Goal: Task Accomplishment & Management: Complete application form

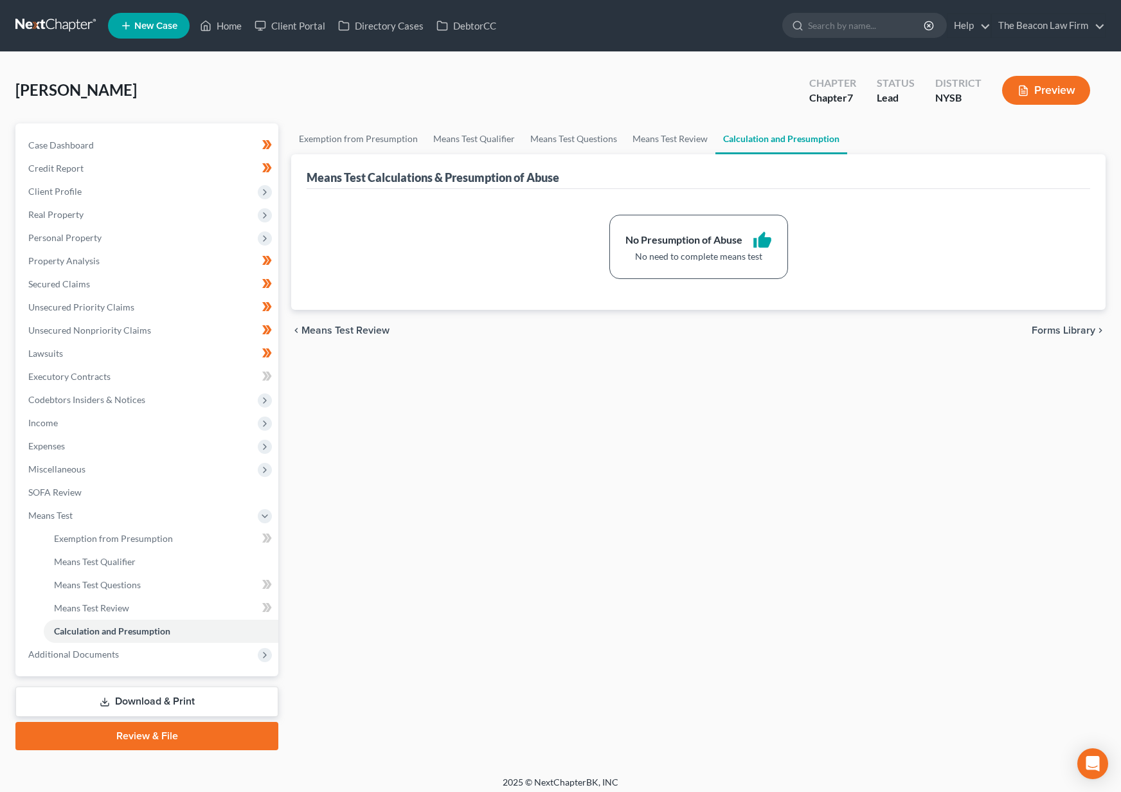
click at [42, 22] on link at bounding box center [56, 25] width 82 height 23
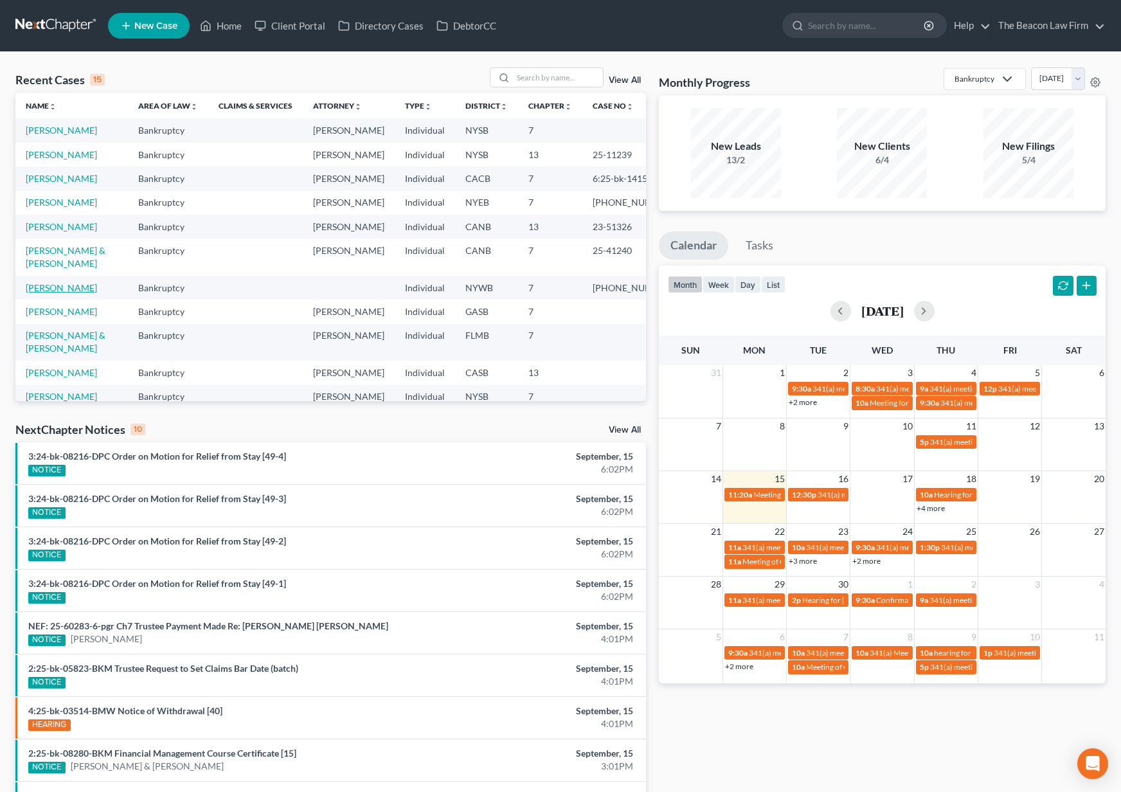
click at [61, 293] on link "[PERSON_NAME]" at bounding box center [61, 287] width 71 height 11
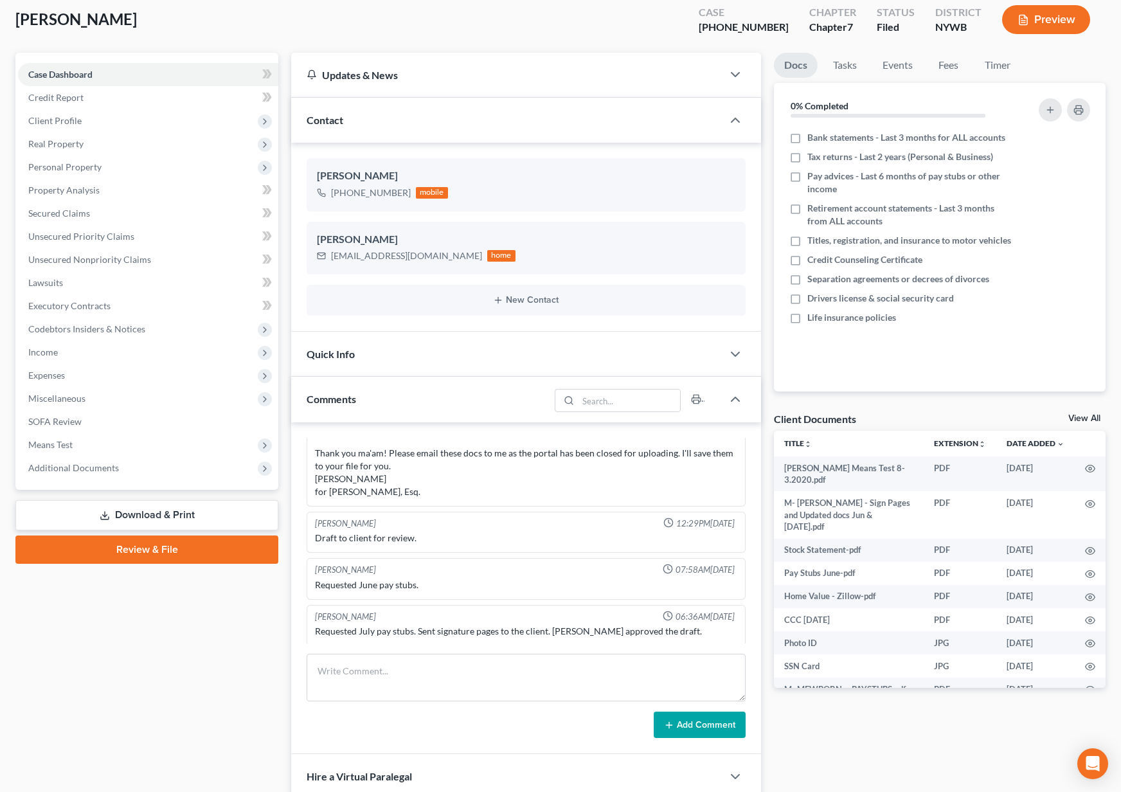
scroll to position [513, 0]
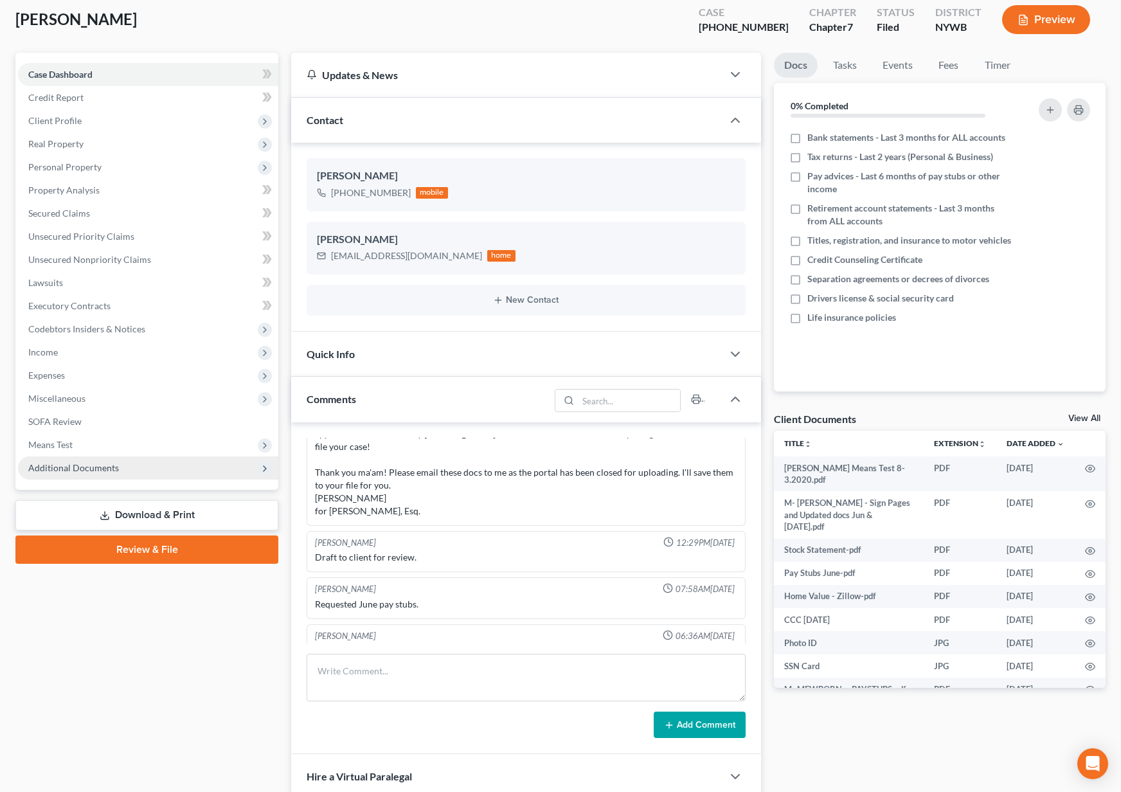
click at [143, 467] on span "Additional Documents" at bounding box center [148, 467] width 260 height 23
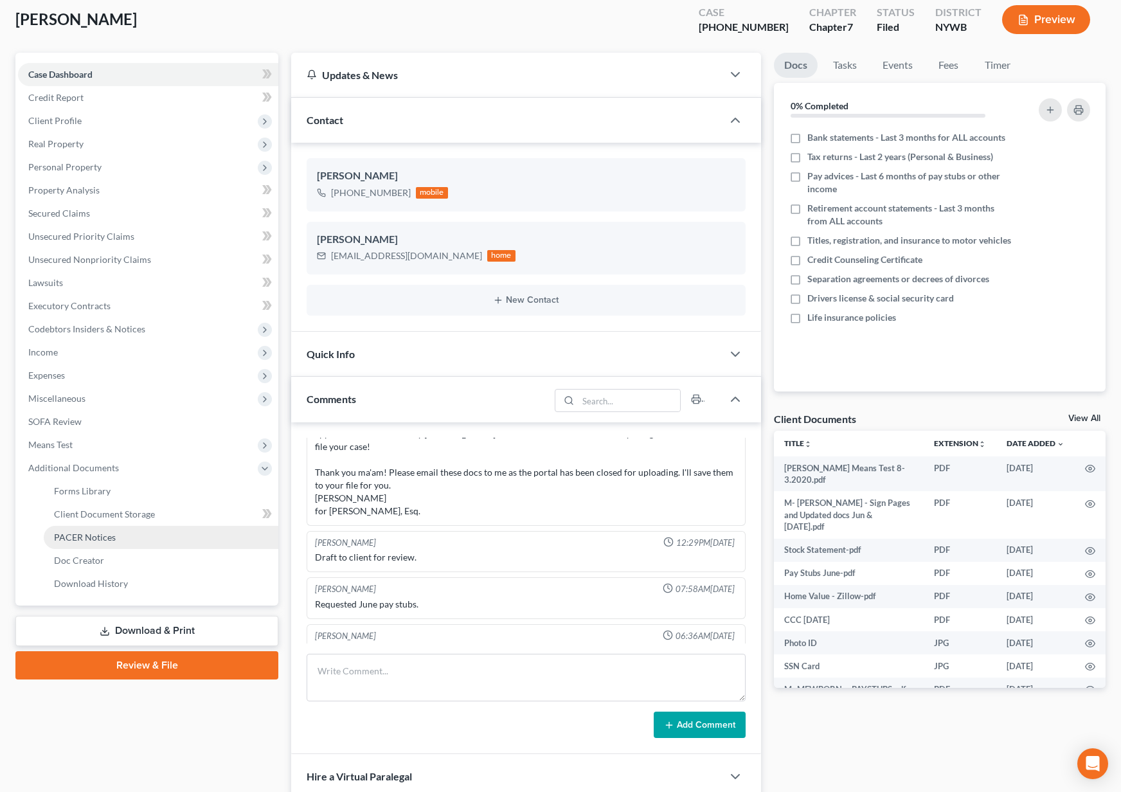
click at [123, 531] on link "PACER Notices" at bounding box center [161, 537] width 235 height 23
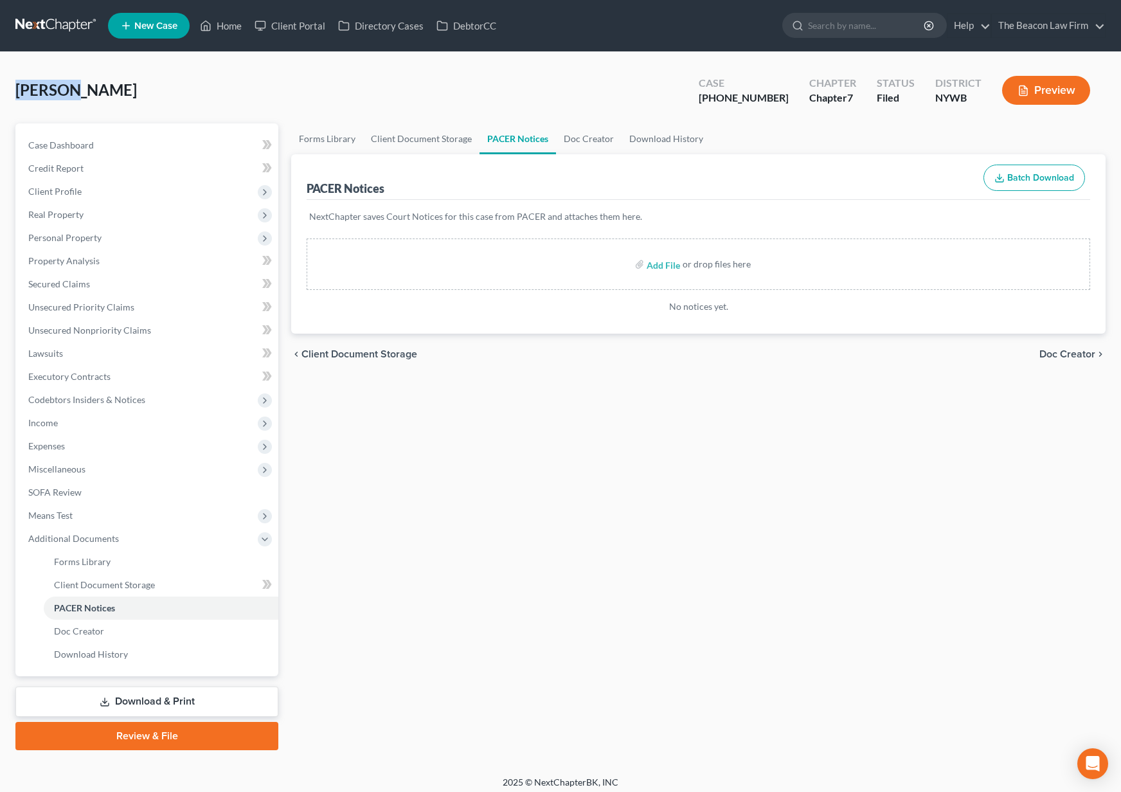
drag, startPoint x: 15, startPoint y: 92, endPoint x: 80, endPoint y: 91, distance: 64.9
click at [80, 91] on span "[PERSON_NAME]" at bounding box center [76, 89] width 122 height 19
copy span "[PERSON_NAME]"
click at [143, 192] on span "Client Profile" at bounding box center [148, 191] width 260 height 23
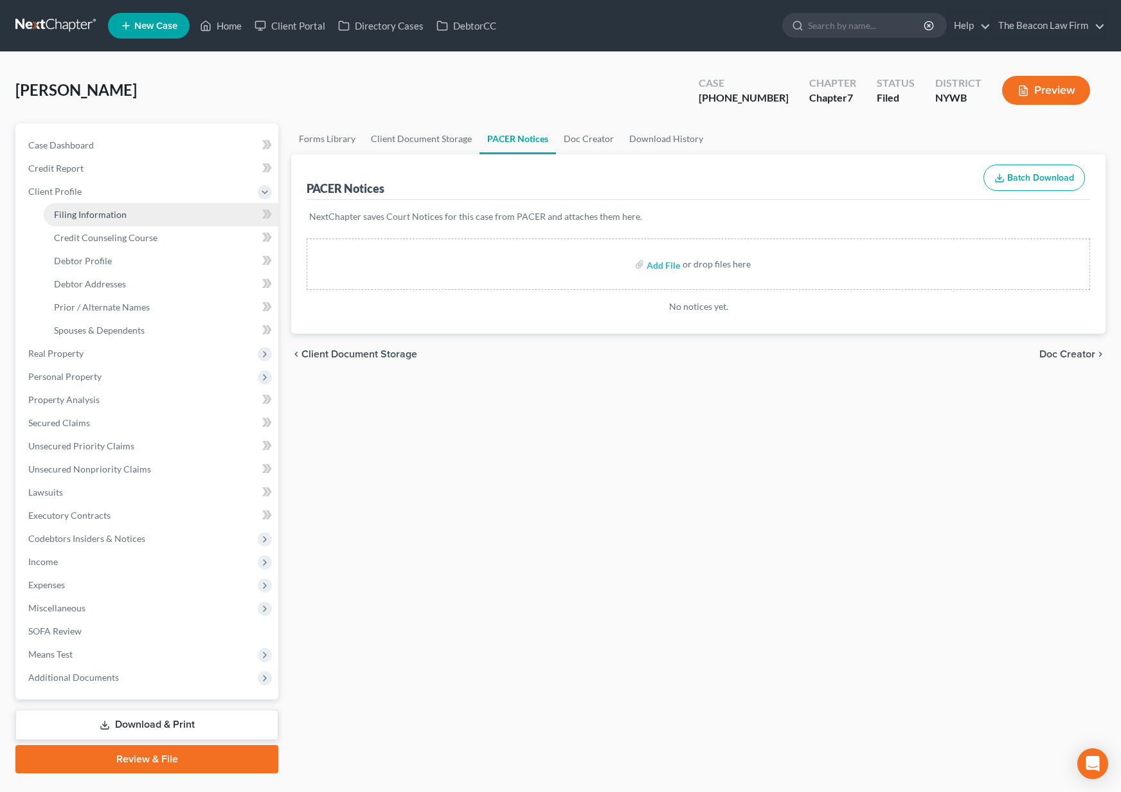
click at [143, 213] on link "Filing Information" at bounding box center [161, 214] width 235 height 23
select select "1"
select select "0"
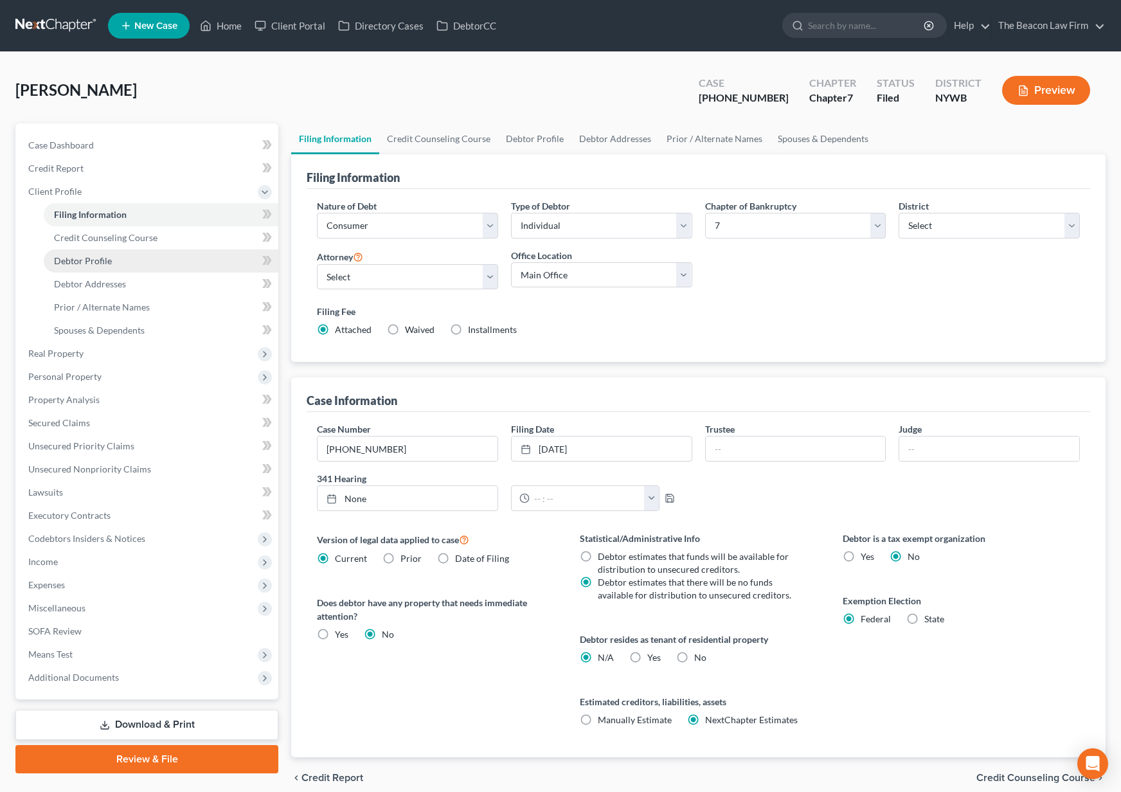
click at [129, 264] on link "Debtor Profile" at bounding box center [161, 260] width 235 height 23
select select "3"
select select "1"
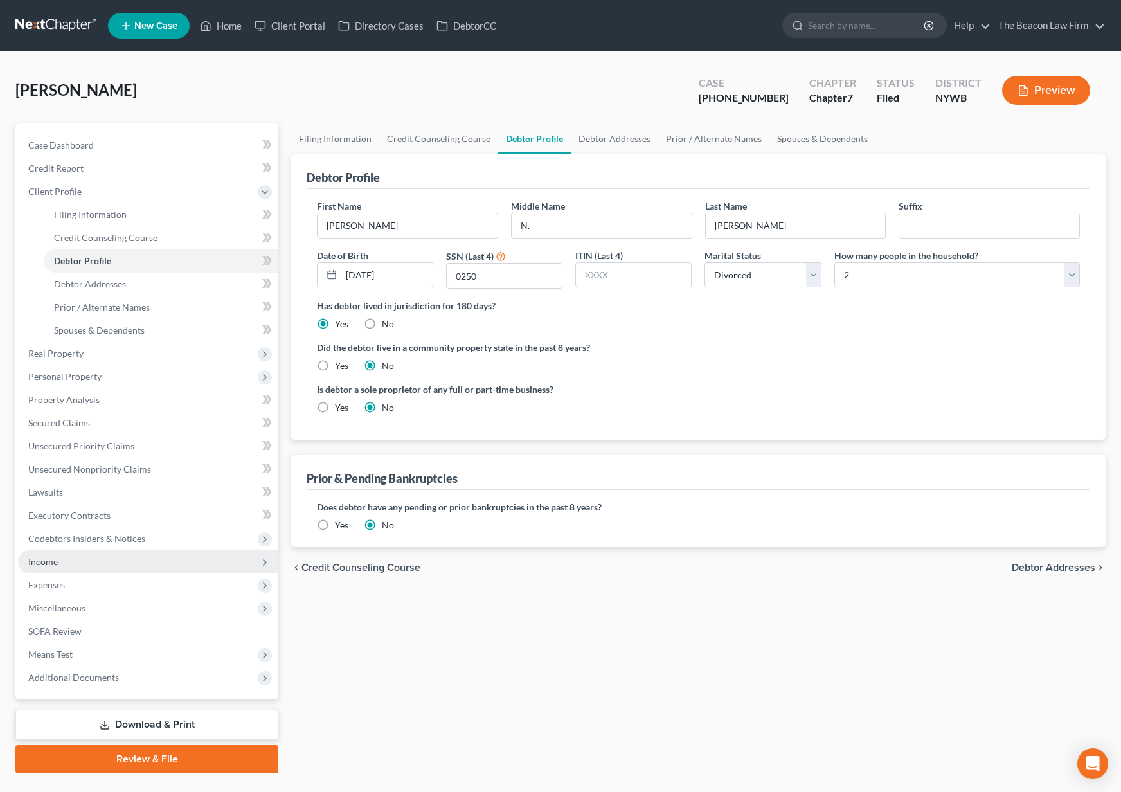
click at [116, 564] on span "Income" at bounding box center [148, 561] width 260 height 23
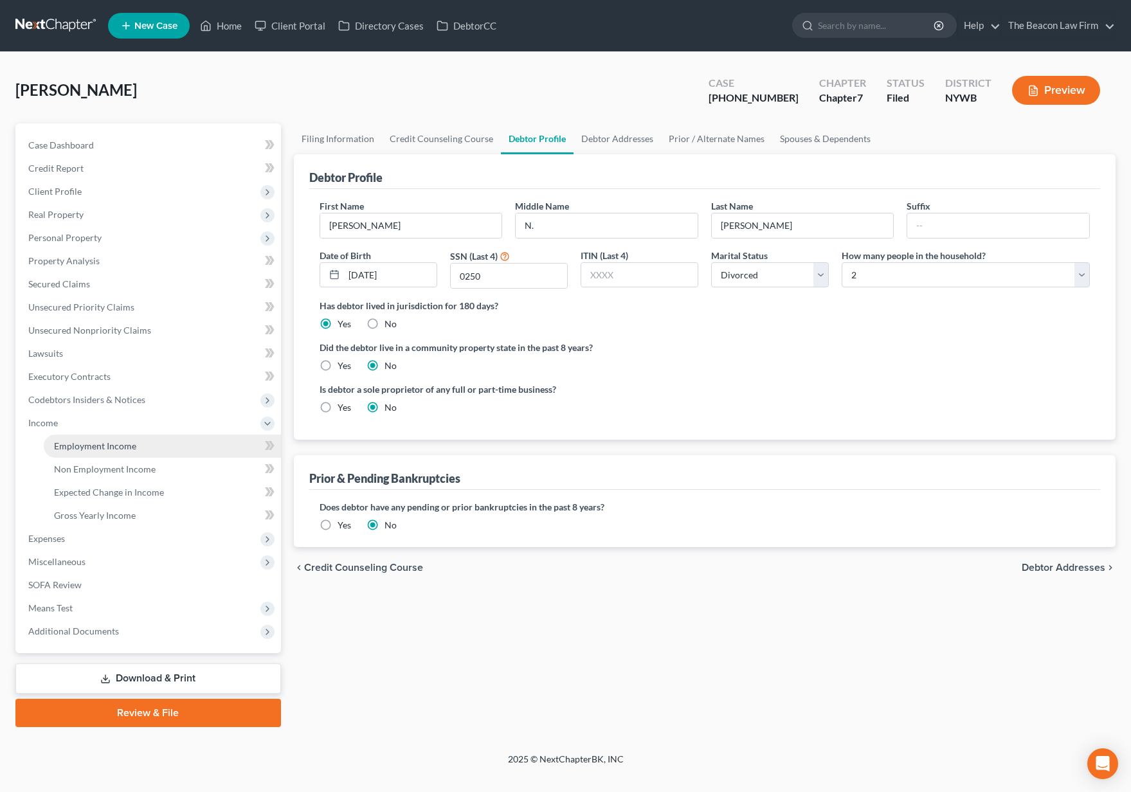
click at [113, 454] on link "Employment Income" at bounding box center [162, 446] width 237 height 23
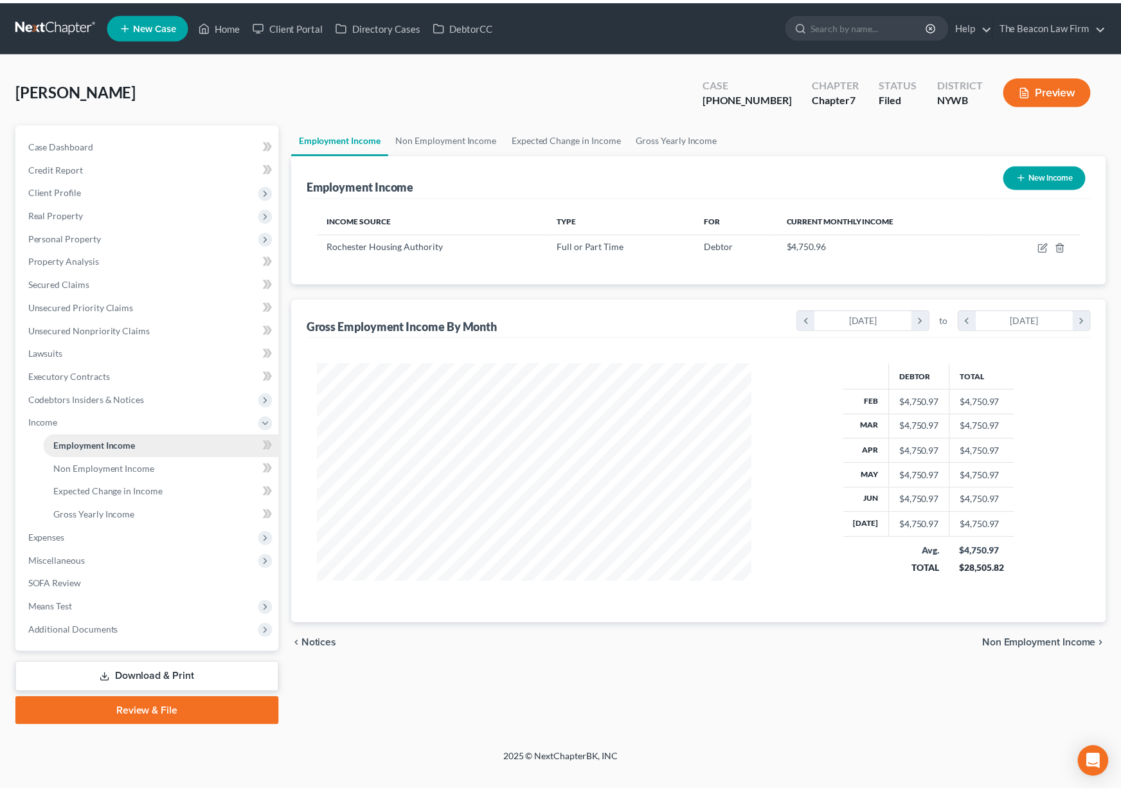
scroll to position [231, 465]
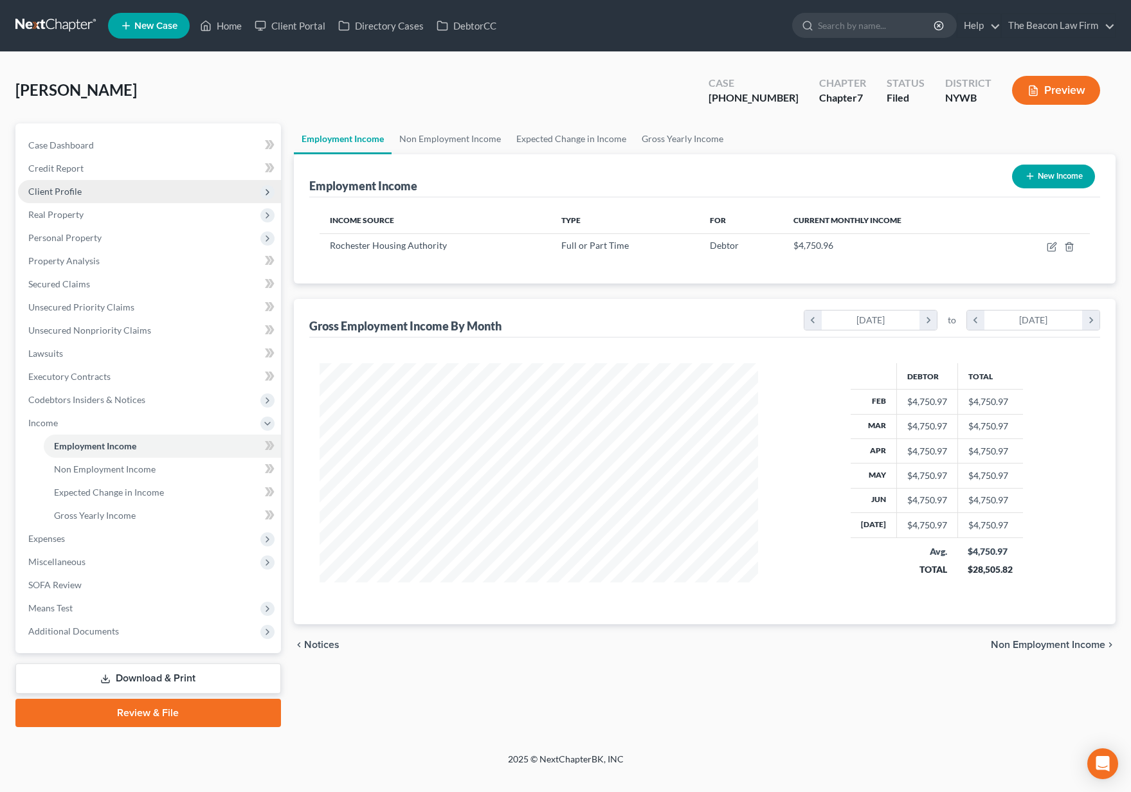
click at [54, 193] on span "Client Profile" at bounding box center [54, 191] width 53 height 11
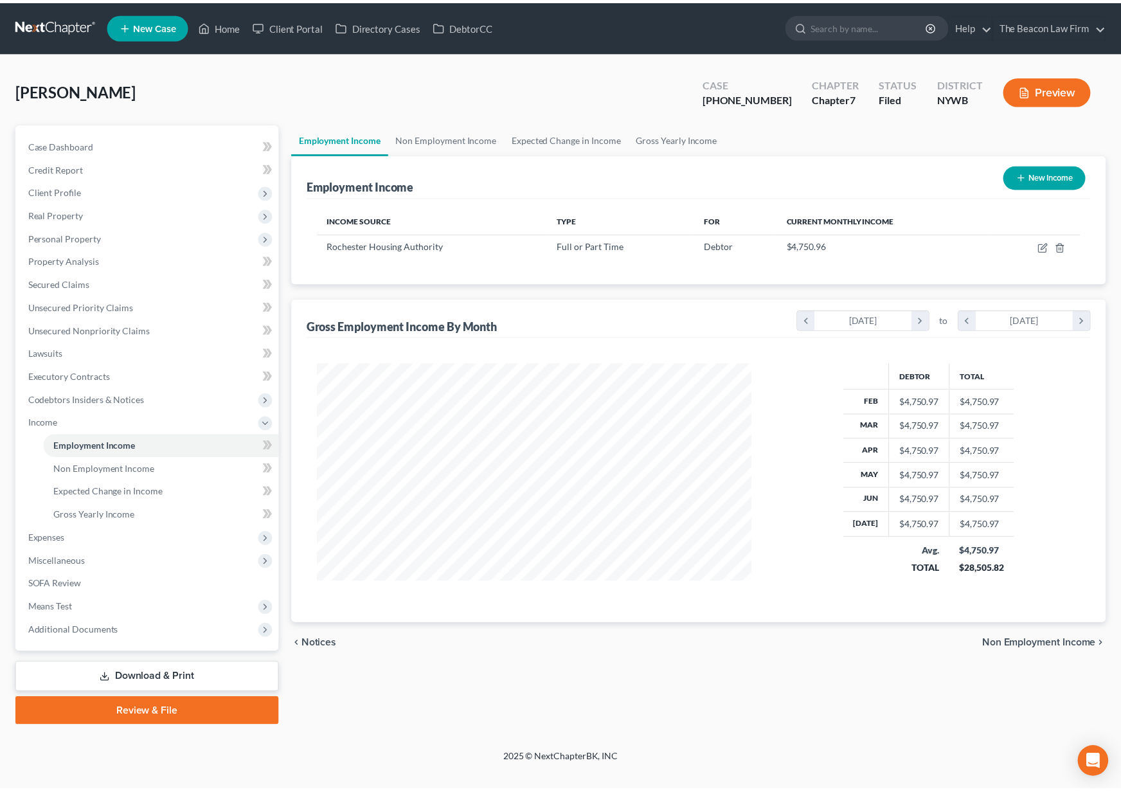
scroll to position [642633, 642403]
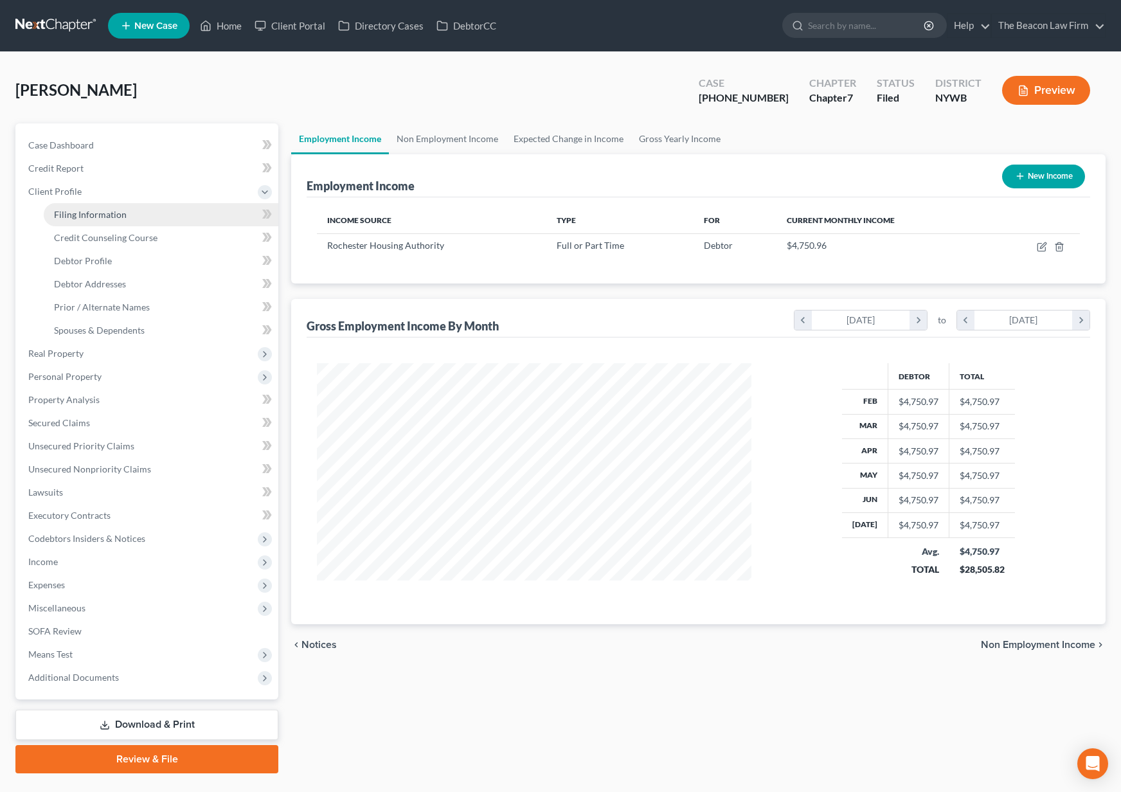
click at [61, 213] on span "Filing Information" at bounding box center [90, 214] width 73 height 11
select select "1"
select select "0"
select select "56"
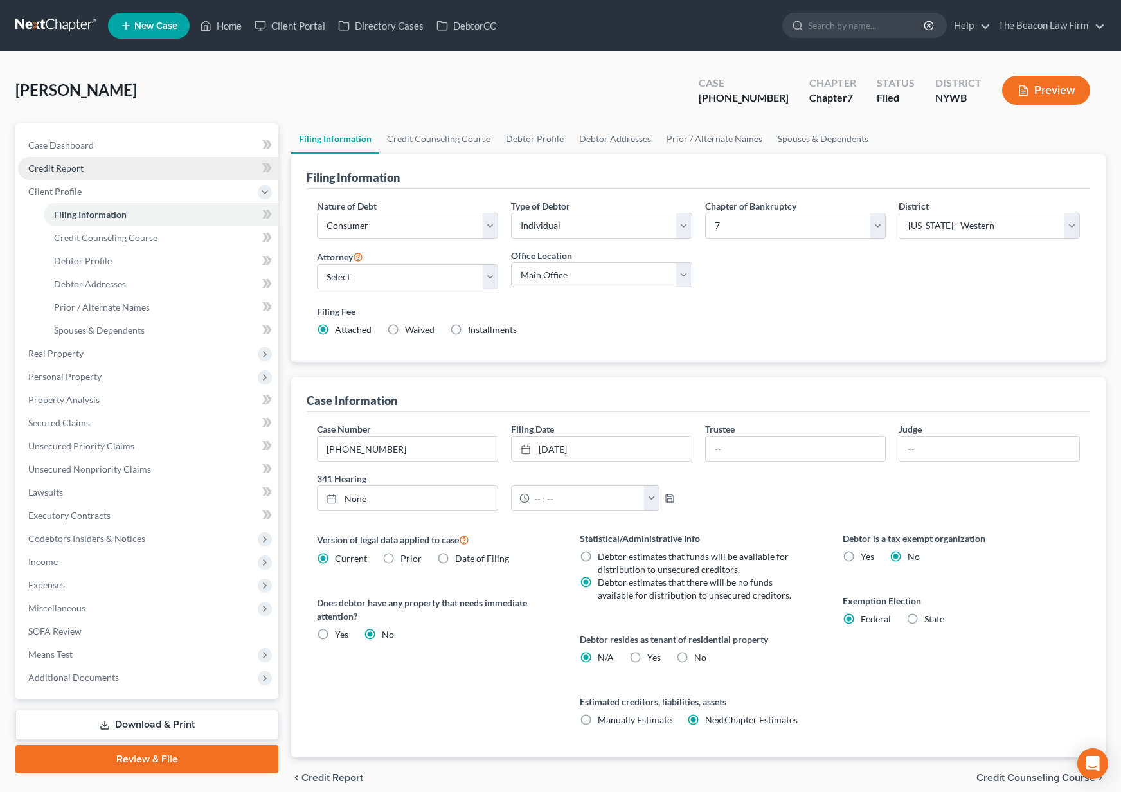
click at [71, 170] on span "Credit Report" at bounding box center [55, 168] width 55 height 11
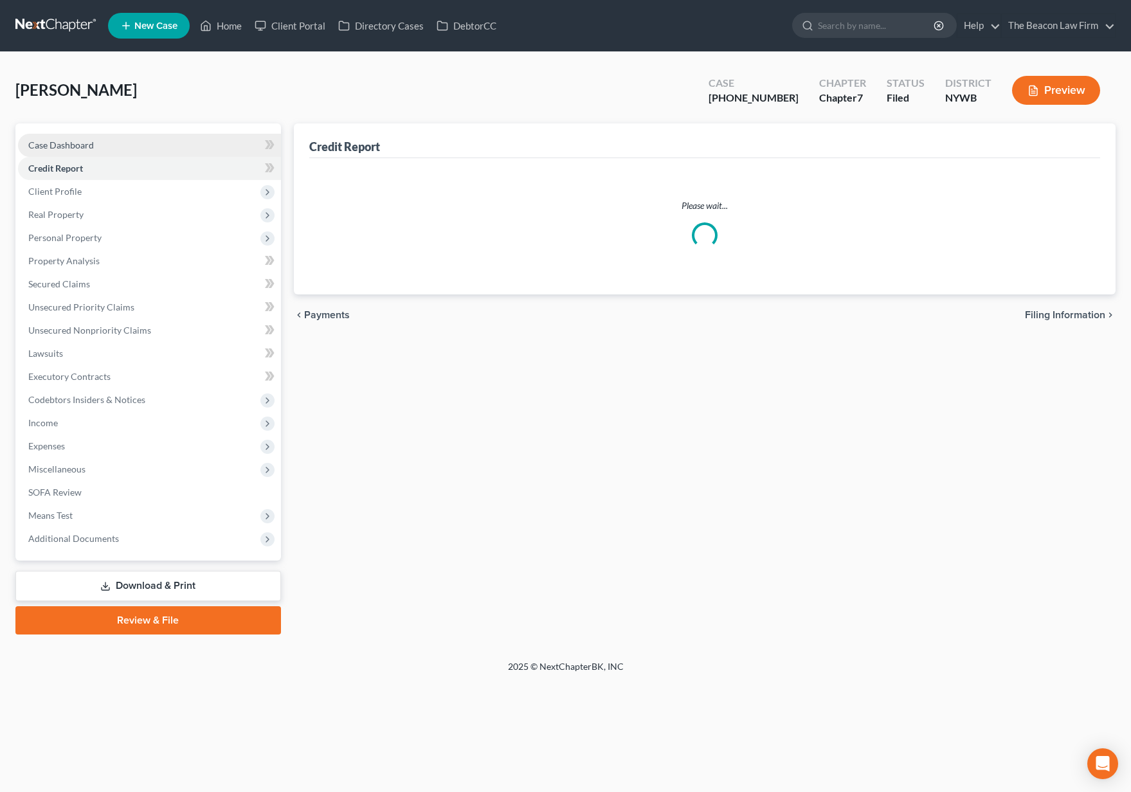
click at [78, 148] on span "Case Dashboard" at bounding box center [61, 145] width 66 height 11
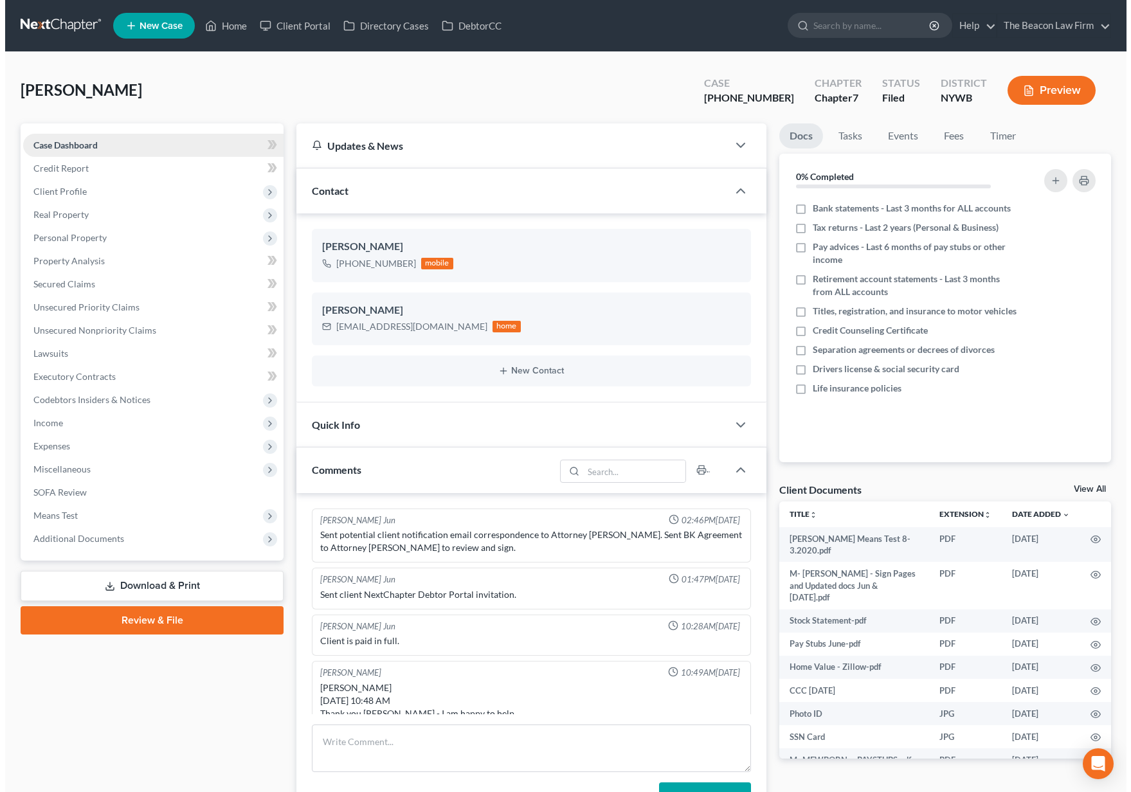
scroll to position [532, 0]
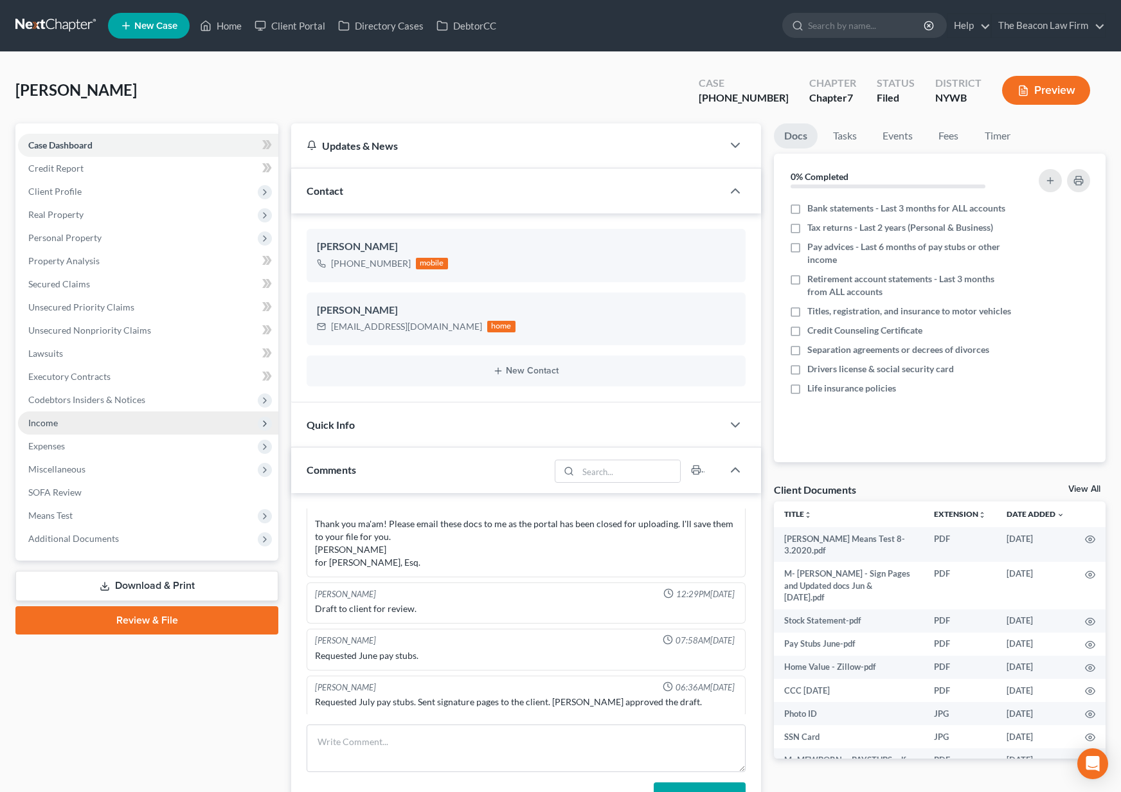
click at [144, 424] on span "Income" at bounding box center [148, 422] width 260 height 23
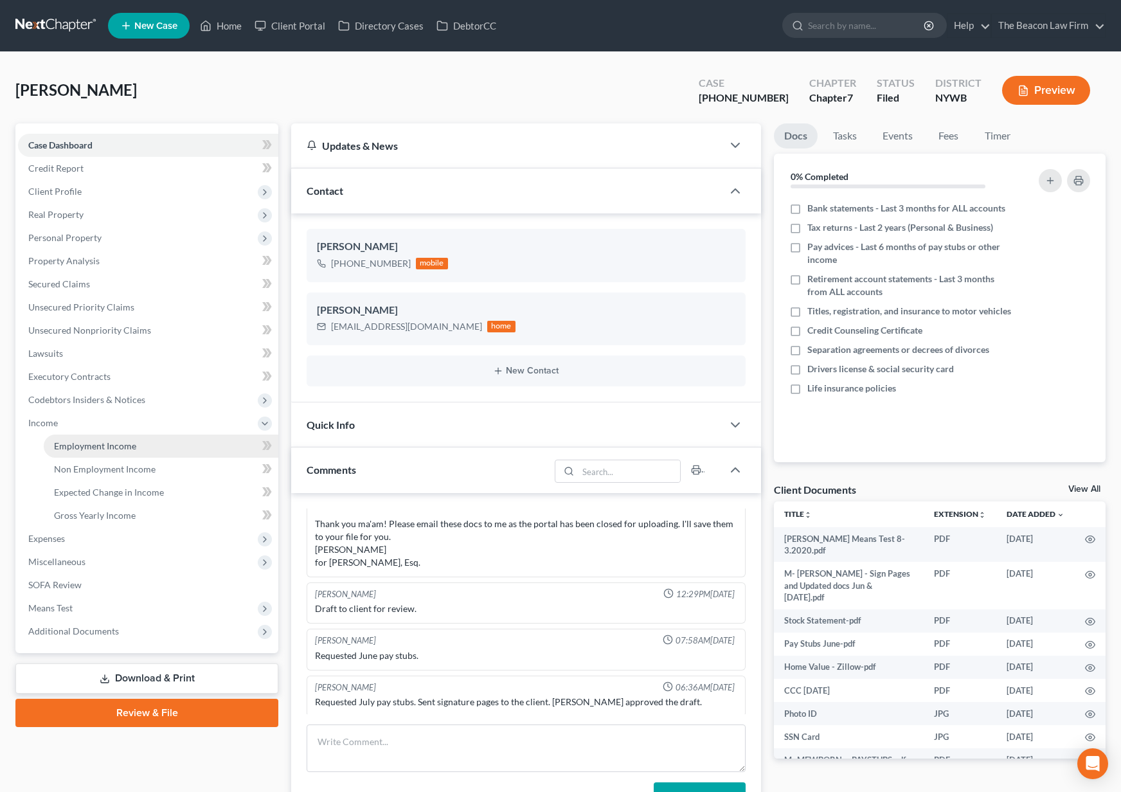
drag, startPoint x: 127, startPoint y: 444, endPoint x: 143, endPoint y: 444, distance: 16.1
click at [127, 444] on span "Employment Income" at bounding box center [95, 445] width 82 height 11
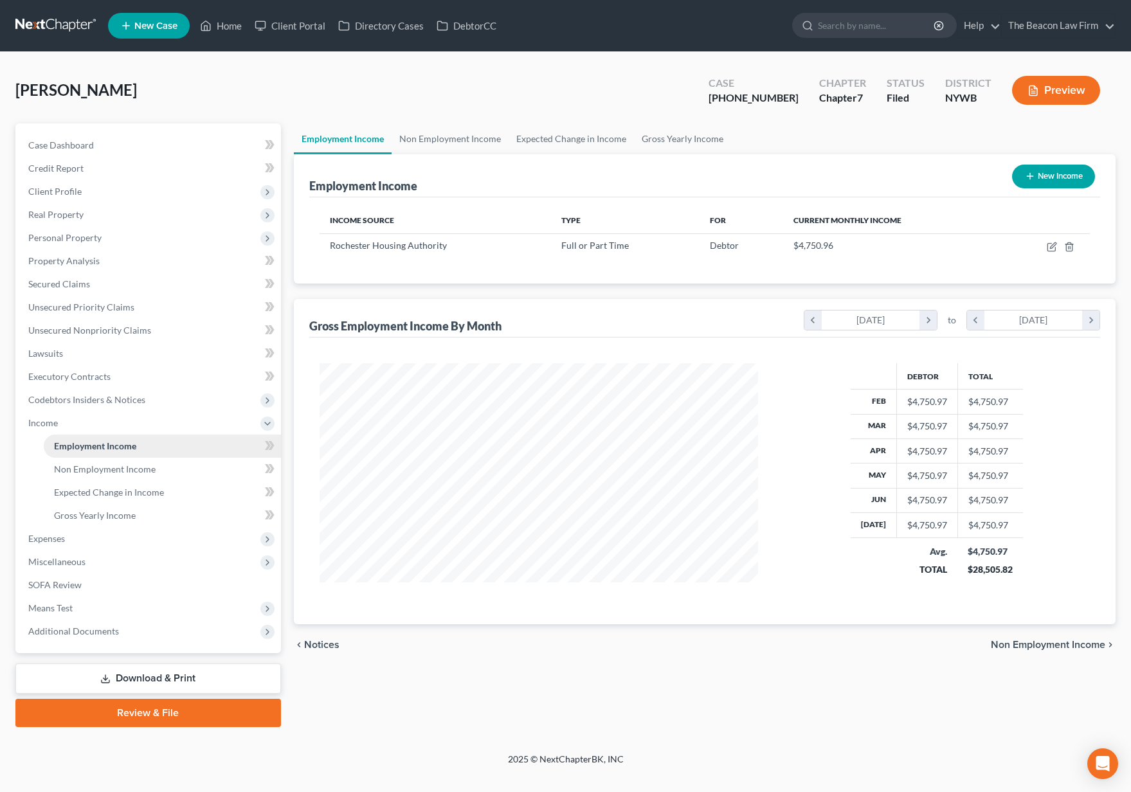
scroll to position [231, 465]
click at [1050, 246] on icon "button" at bounding box center [1052, 247] width 10 height 10
select select "0"
select select "35"
select select "2"
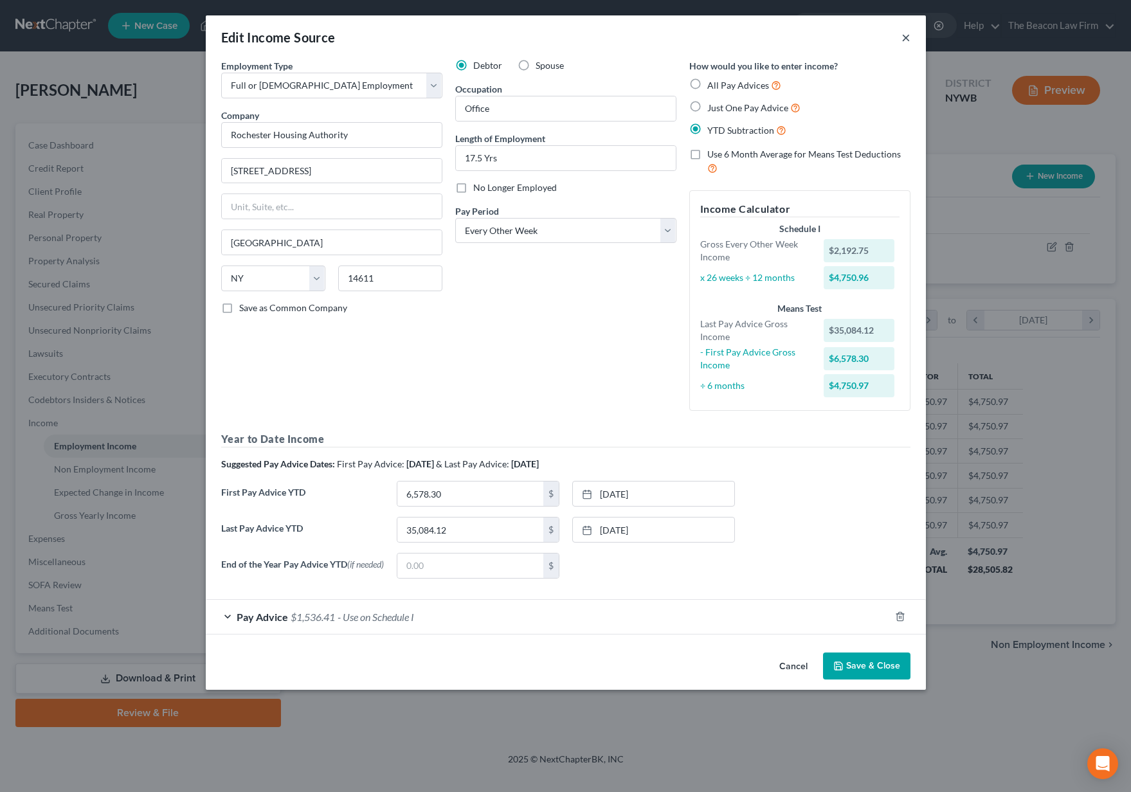
click at [906, 40] on button "×" at bounding box center [905, 37] width 9 height 15
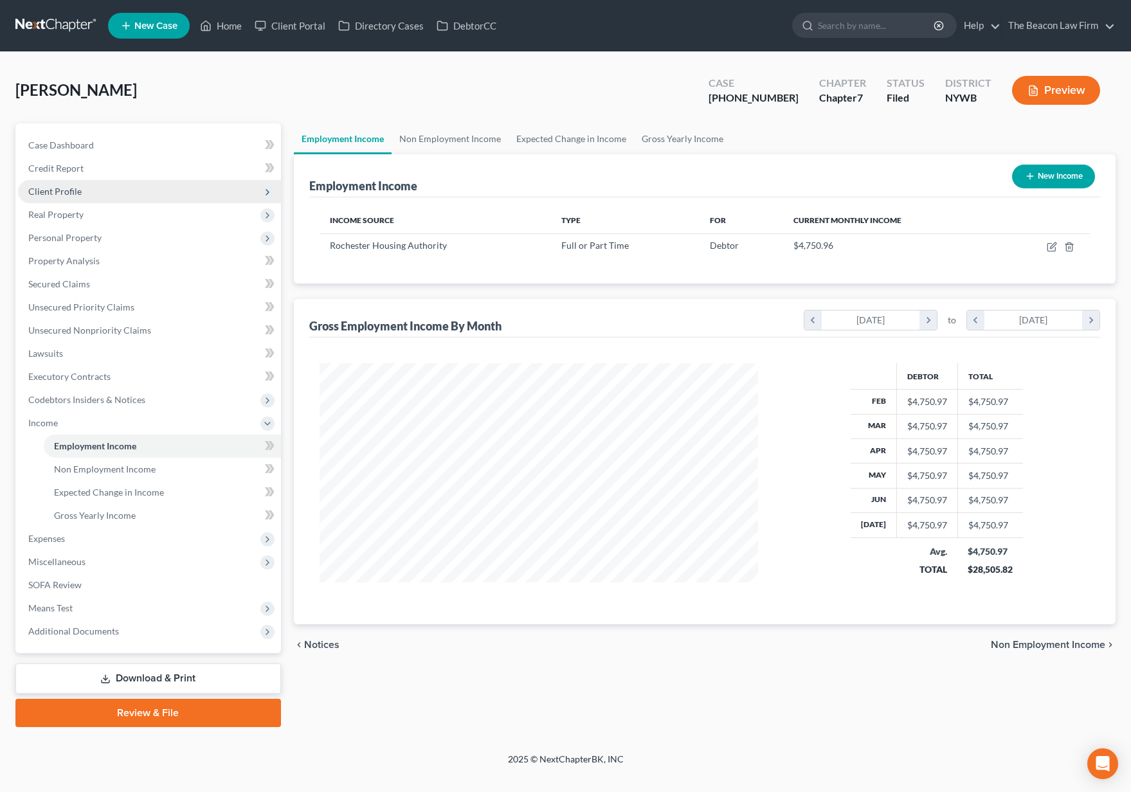
click at [182, 192] on span "Client Profile" at bounding box center [149, 191] width 263 height 23
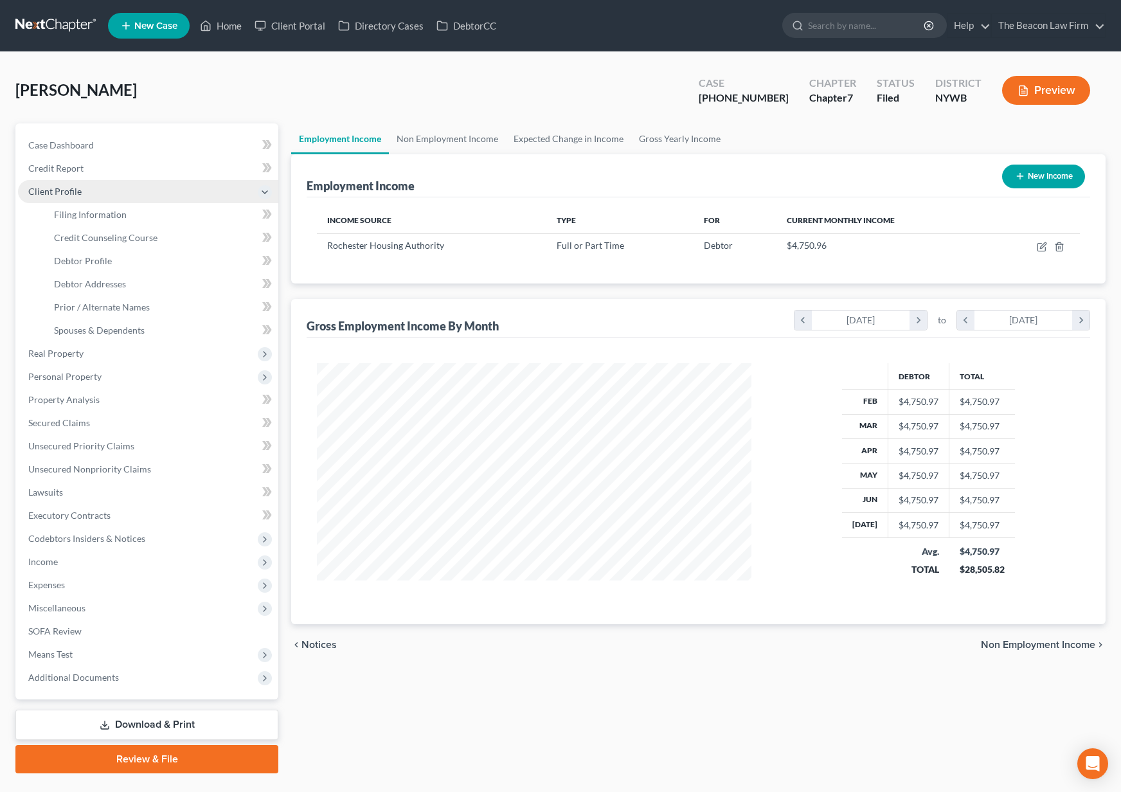
scroll to position [642633, 642403]
click at [176, 208] on link "Filing Information" at bounding box center [161, 214] width 235 height 23
select select "1"
select select "0"
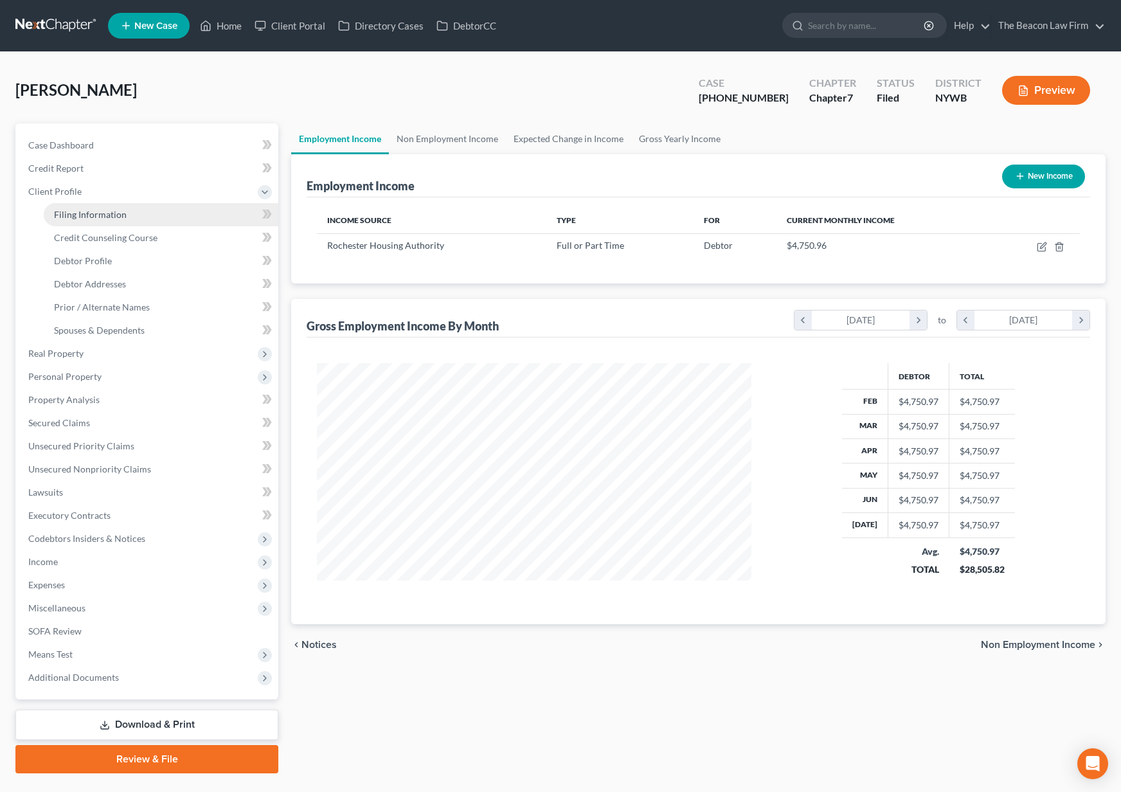
select select "56"
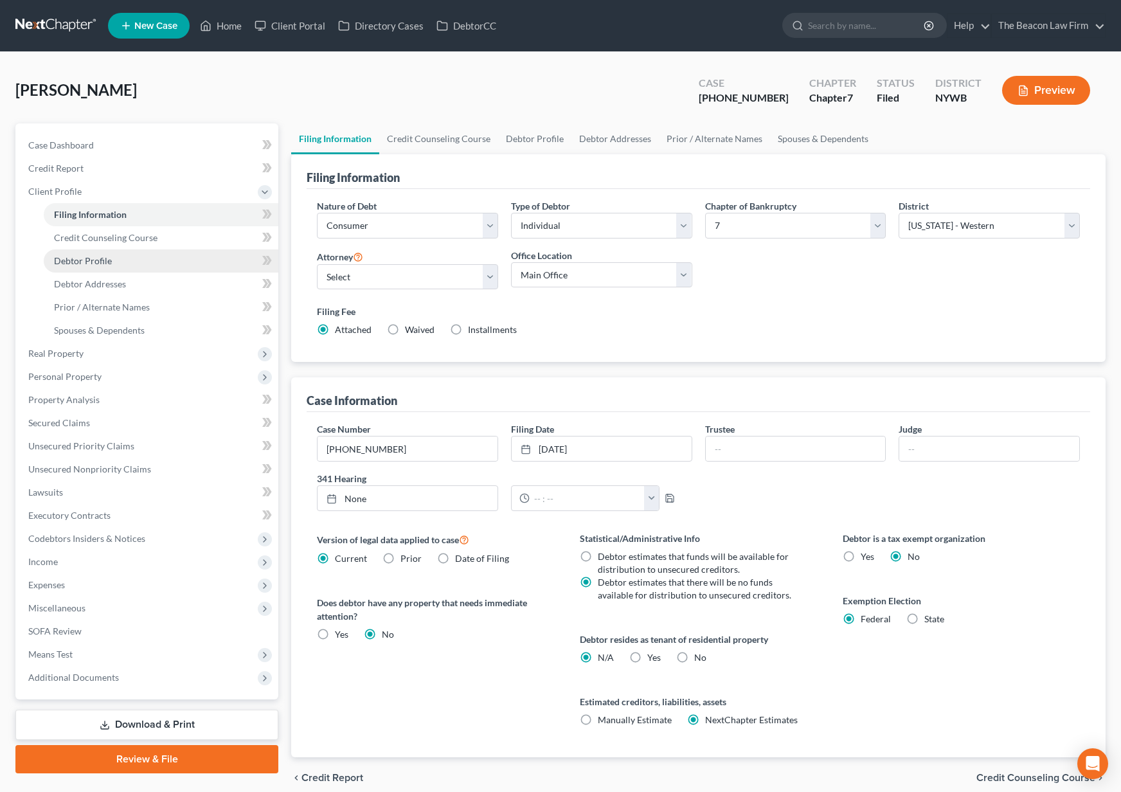
click at [150, 262] on link "Debtor Profile" at bounding box center [161, 260] width 235 height 23
select select "3"
select select "1"
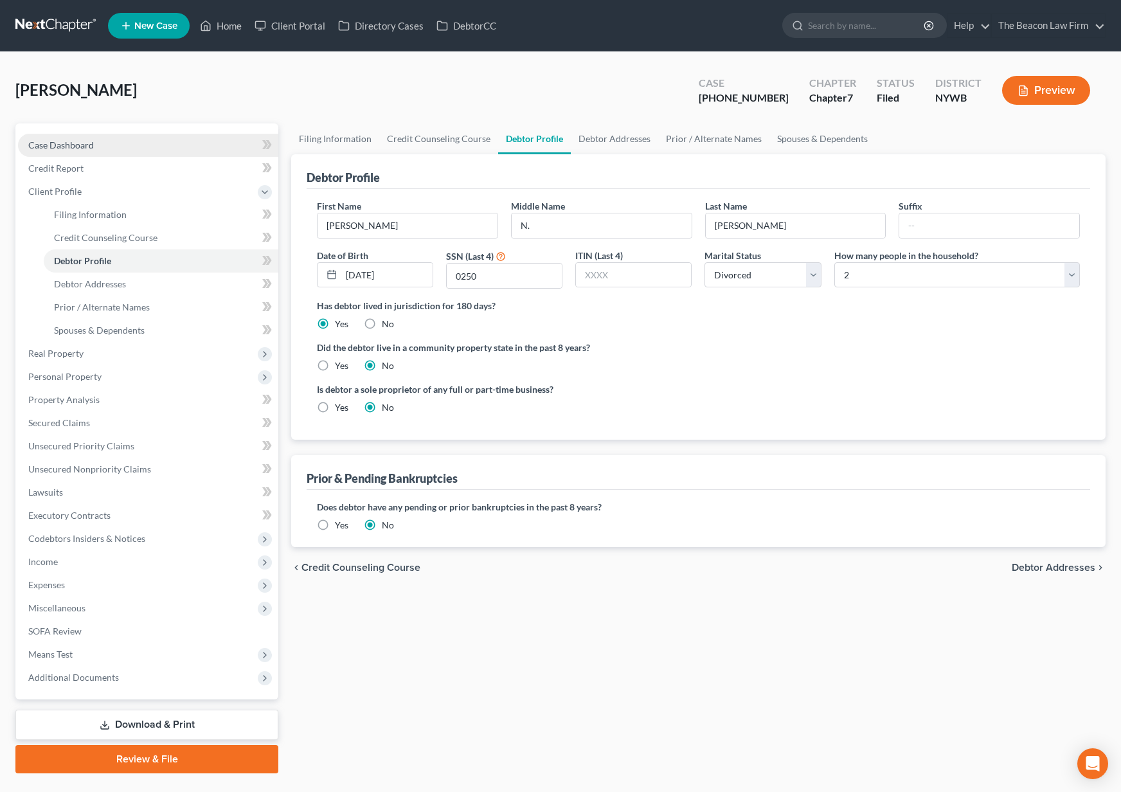
click at [146, 150] on link "Case Dashboard" at bounding box center [148, 145] width 260 height 23
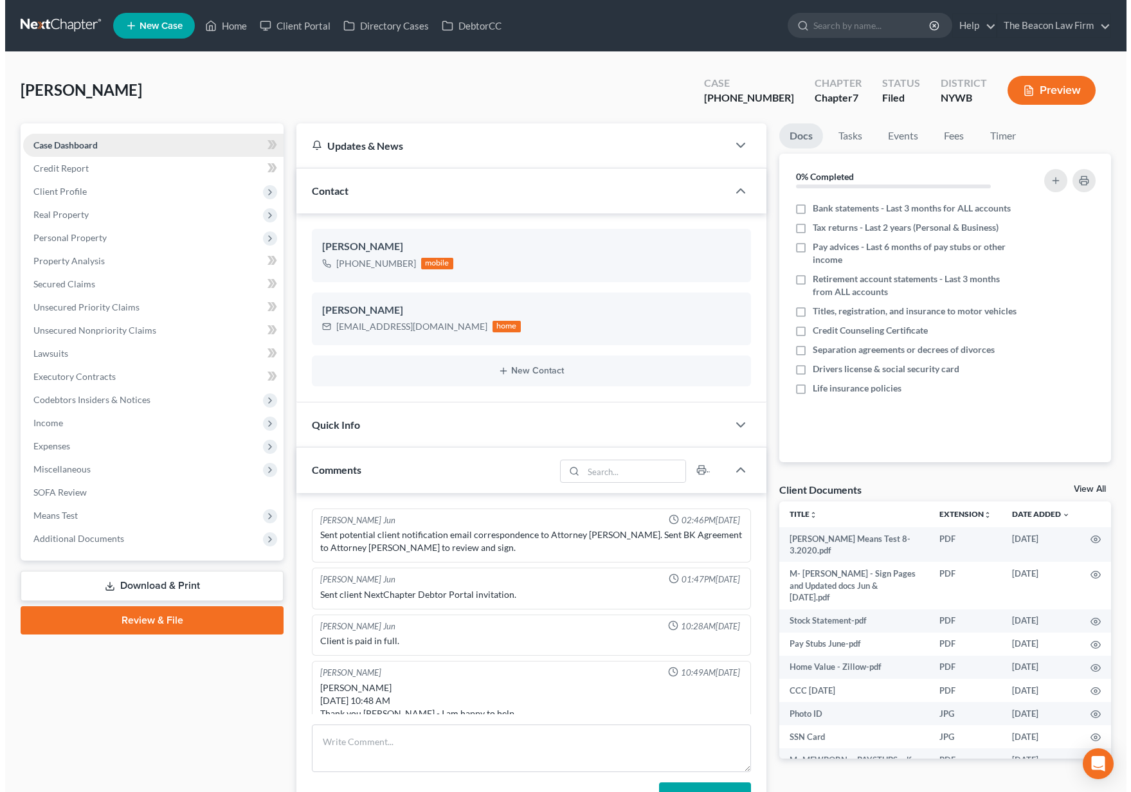
scroll to position [532, 0]
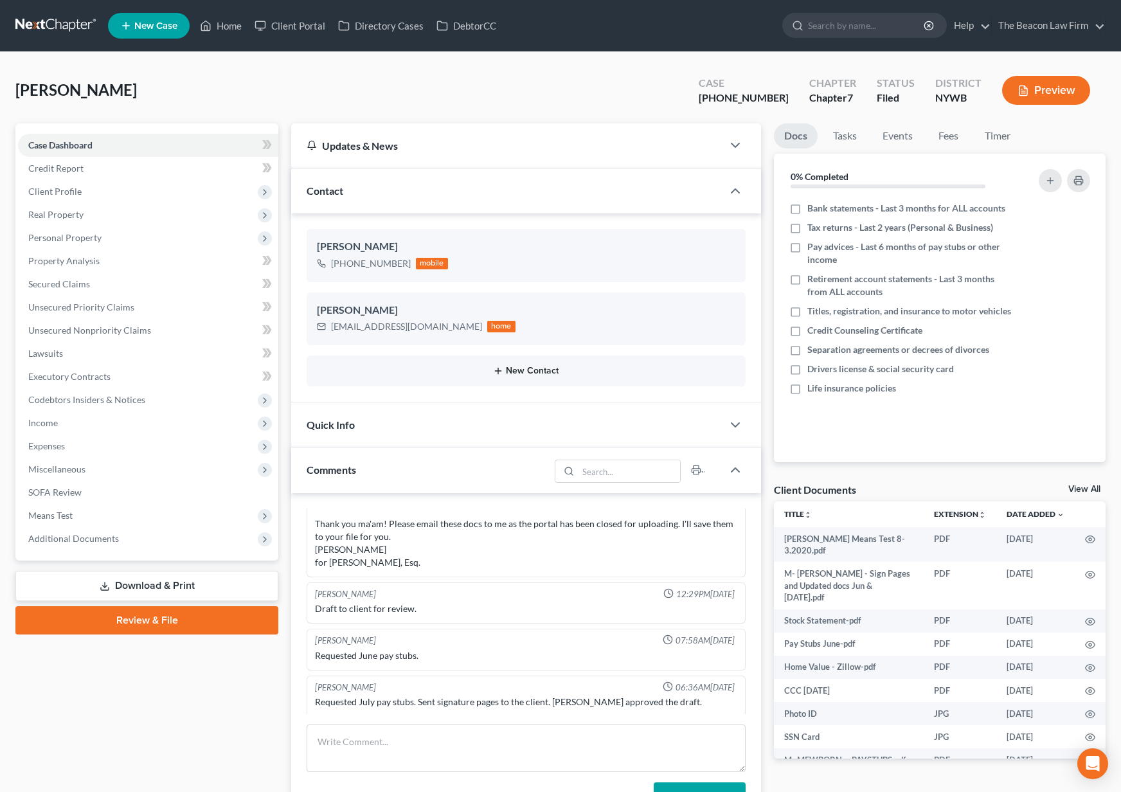
click at [521, 370] on button "New Contact" at bounding box center [526, 371] width 419 height 10
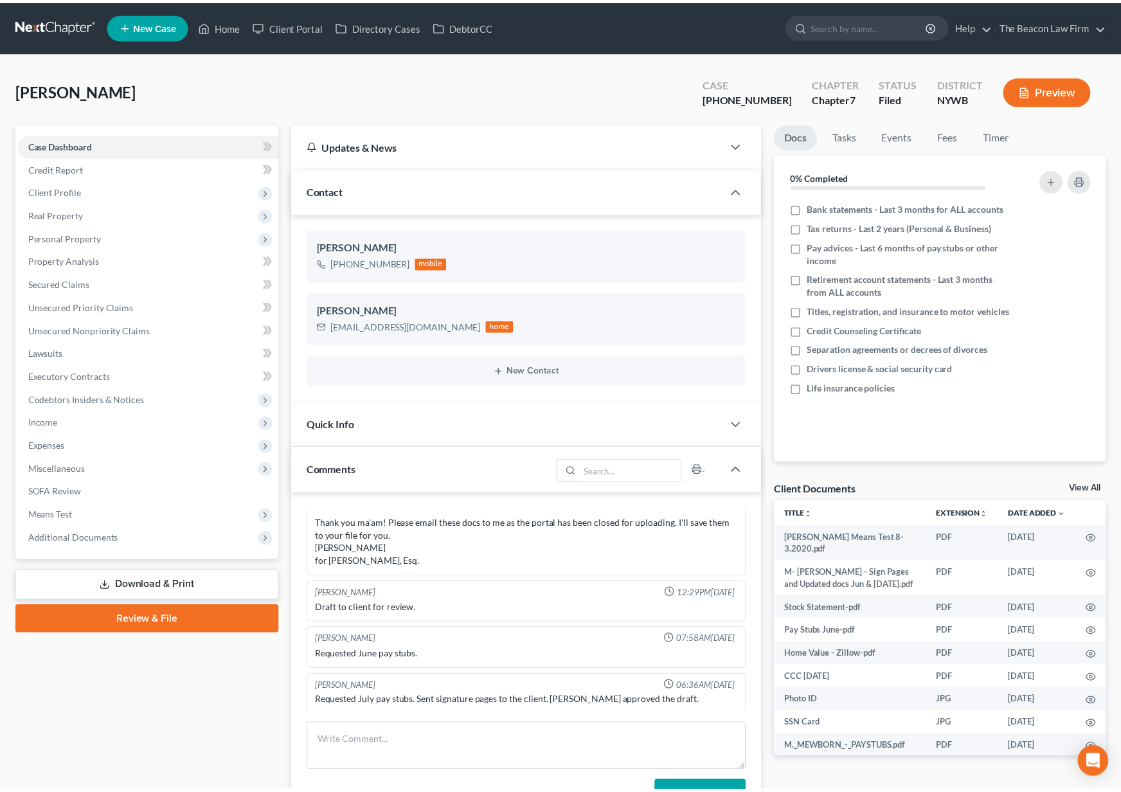
scroll to position [519, 0]
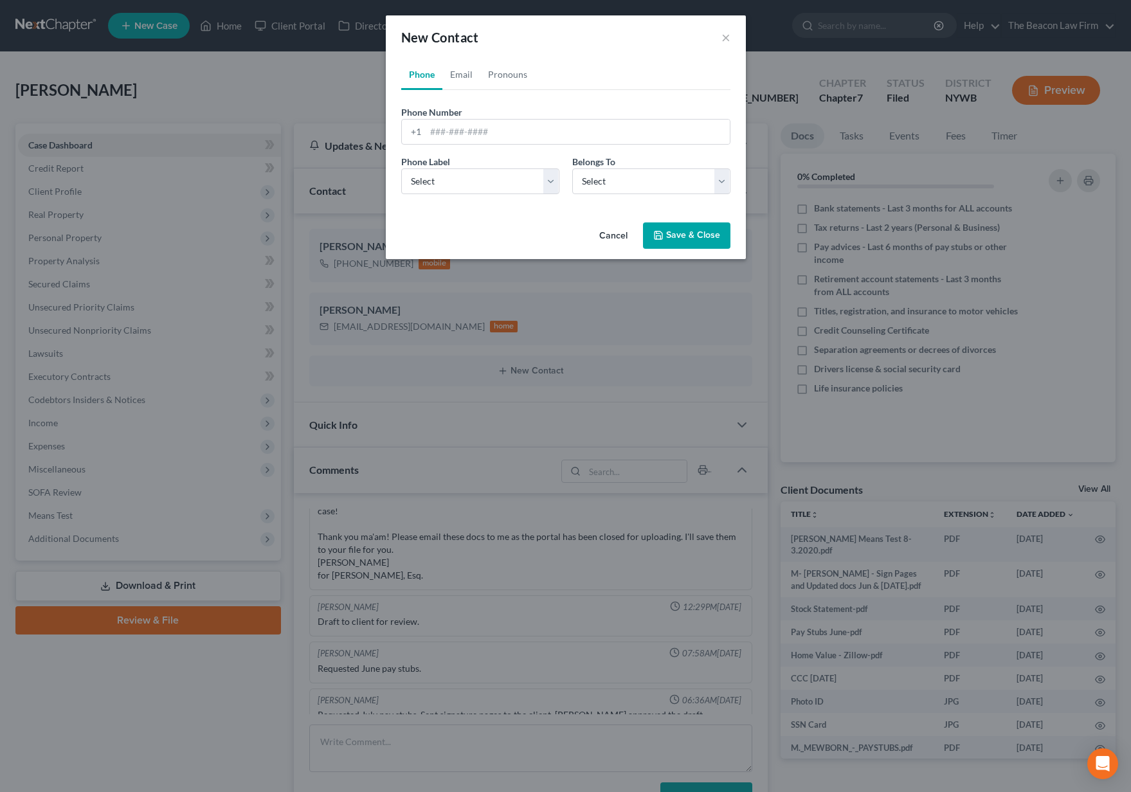
click at [618, 227] on button "Cancel" at bounding box center [613, 237] width 49 height 26
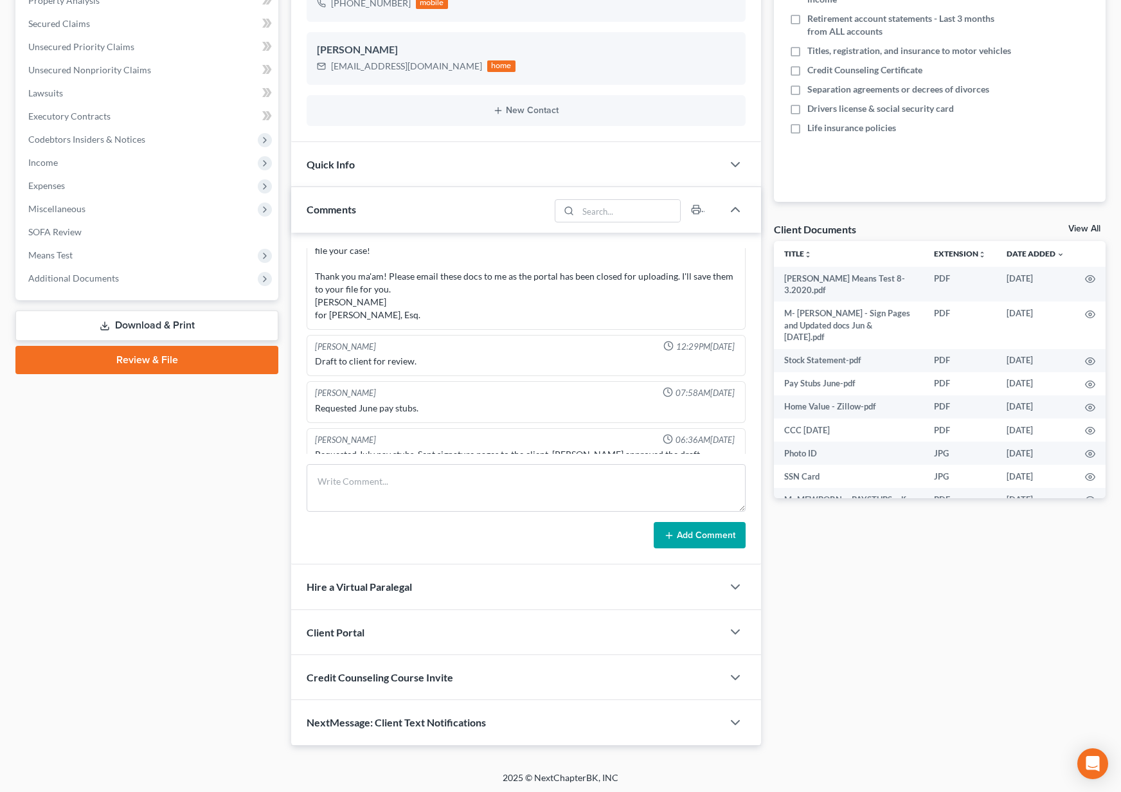
scroll to position [532, 0]
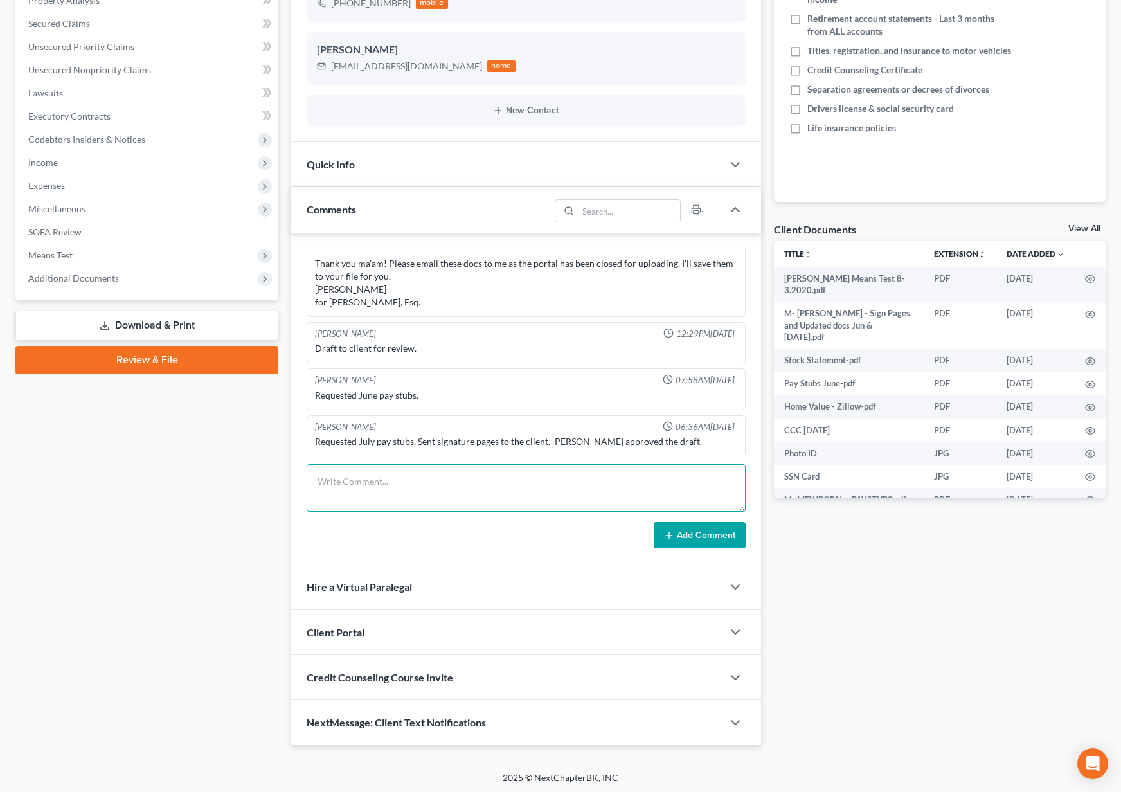
click at [431, 469] on textarea at bounding box center [526, 488] width 439 height 48
type textarea "[EMAIL_ADDRESS][DOMAIN_NAME]"
click at [676, 537] on button "Add Comment" at bounding box center [700, 535] width 92 height 27
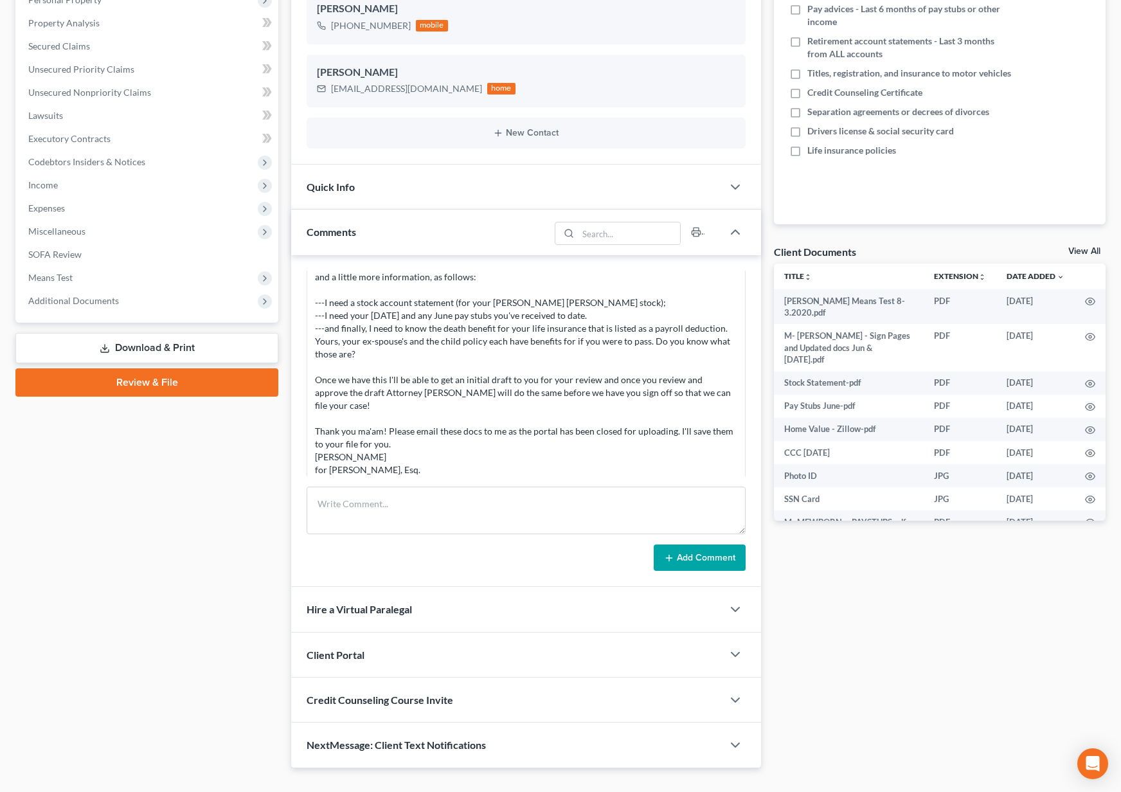
scroll to position [580, 0]
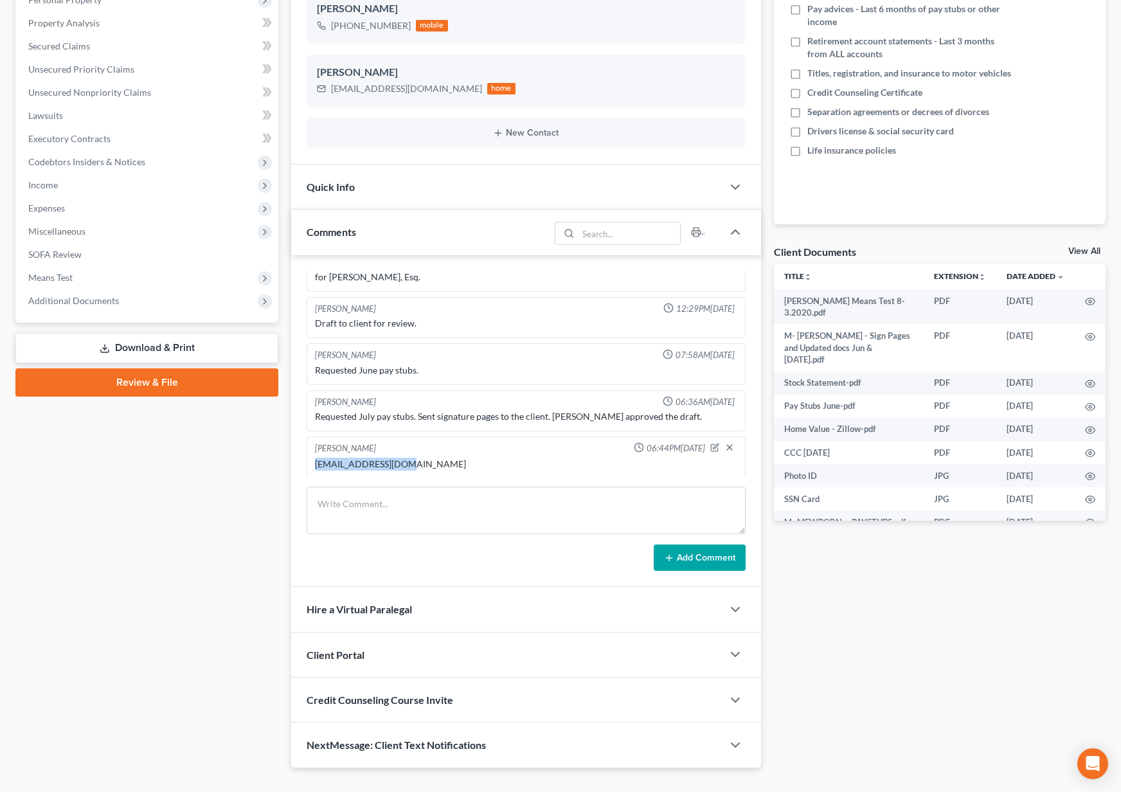
drag, startPoint x: 418, startPoint y: 460, endPoint x: 317, endPoint y: 462, distance: 100.9
click at [317, 462] on div "[EMAIL_ADDRESS][DOMAIN_NAME]" at bounding box center [526, 464] width 422 height 13
copy div "[EMAIL_ADDRESS][DOMAIN_NAME]"
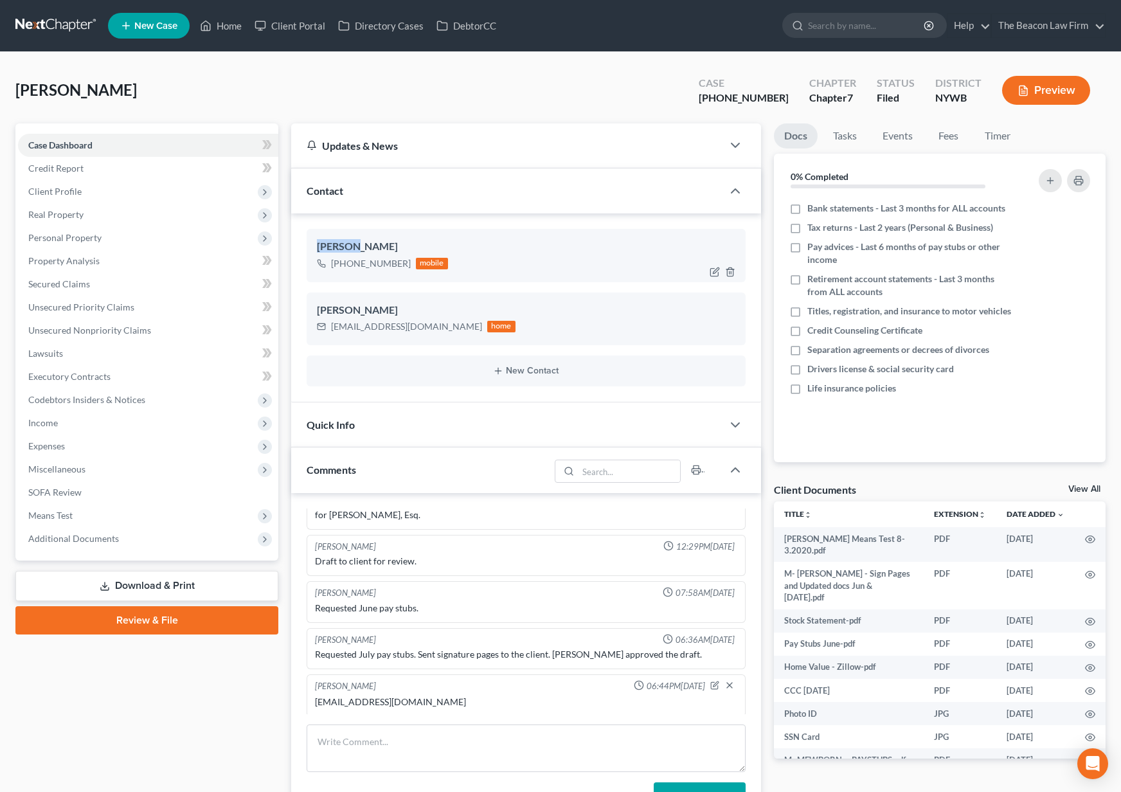
drag, startPoint x: 315, startPoint y: 248, endPoint x: 356, endPoint y: 248, distance: 41.1
click at [356, 248] on div "[PERSON_NAME] [PHONE_NUMBER] mobile" at bounding box center [526, 255] width 439 height 53
copy div "[PERSON_NAME]"
